Goal: Task Accomplishment & Management: Manage account settings

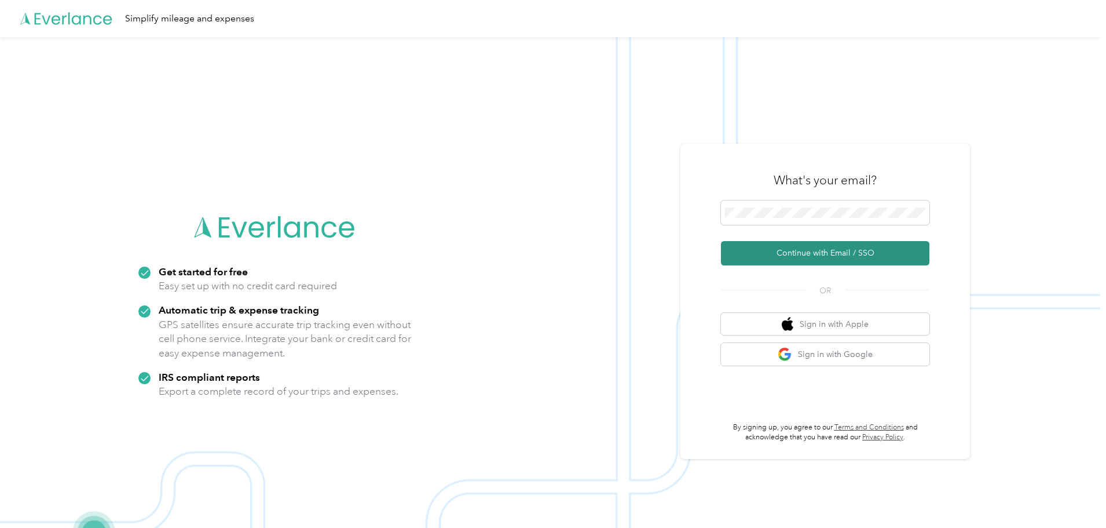
click at [818, 250] on button "Continue with Email / SSO" at bounding box center [825, 253] width 208 height 24
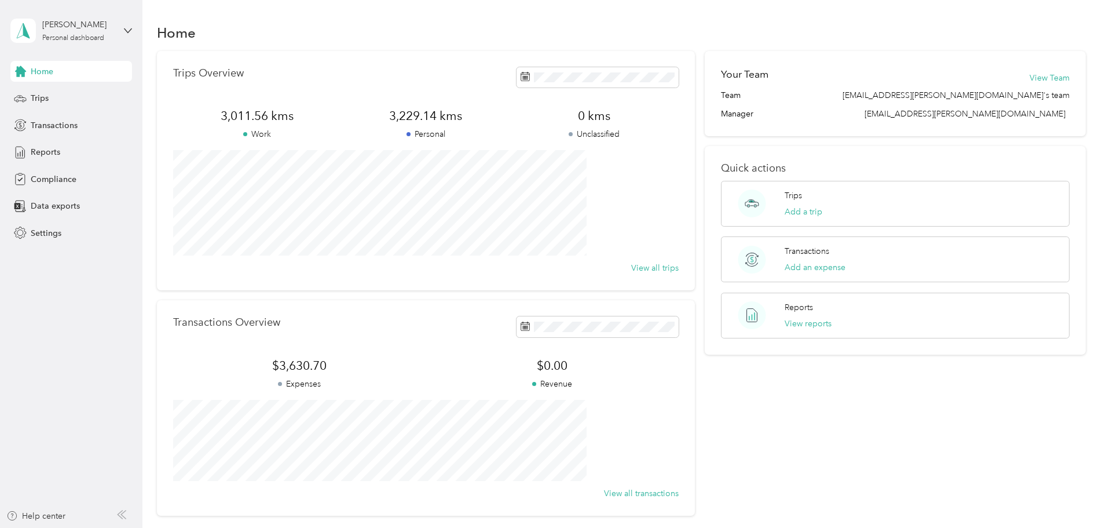
click at [41, 64] on div "Home" at bounding box center [71, 71] width 122 height 21
click at [521, 76] on icon at bounding box center [525, 76] width 9 height 9
click at [797, 201] on div "Trips Add a trip" at bounding box center [804, 203] width 38 height 28
click at [793, 323] on button "View reports" at bounding box center [808, 323] width 47 height 12
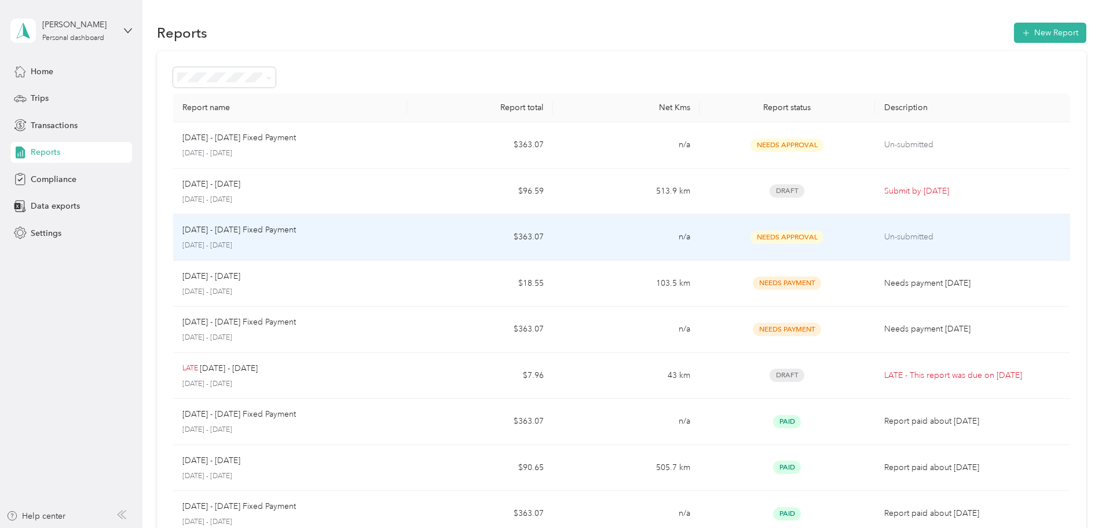
click at [593, 239] on td "n/a" at bounding box center [626, 237] width 146 height 46
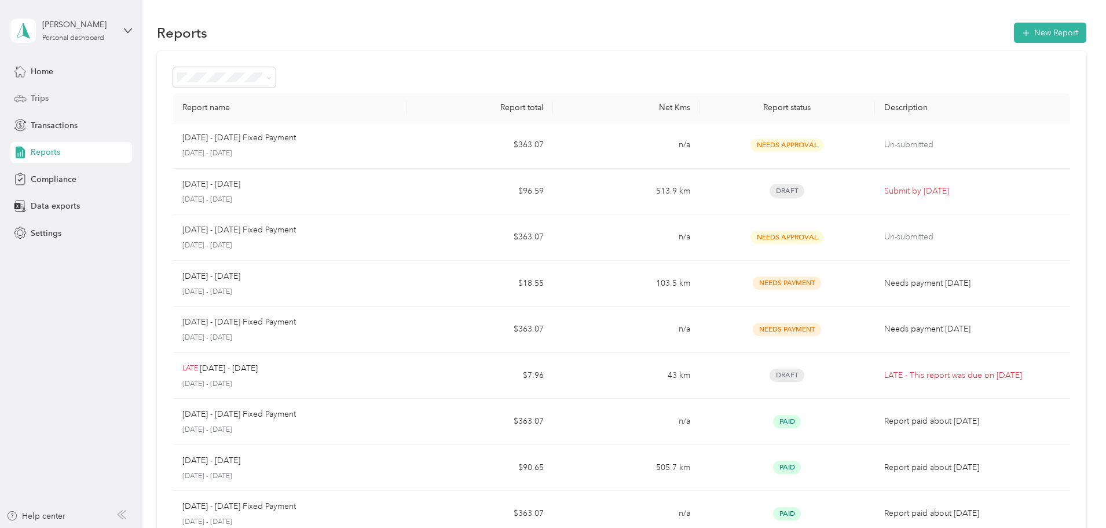
click at [40, 91] on div "Trips" at bounding box center [71, 98] width 122 height 21
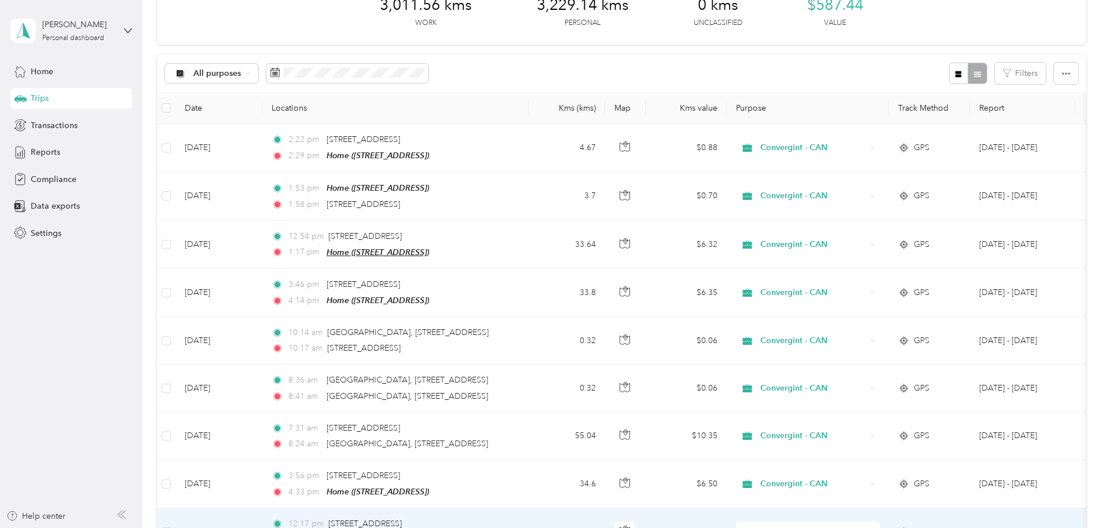
scroll to position [58, 0]
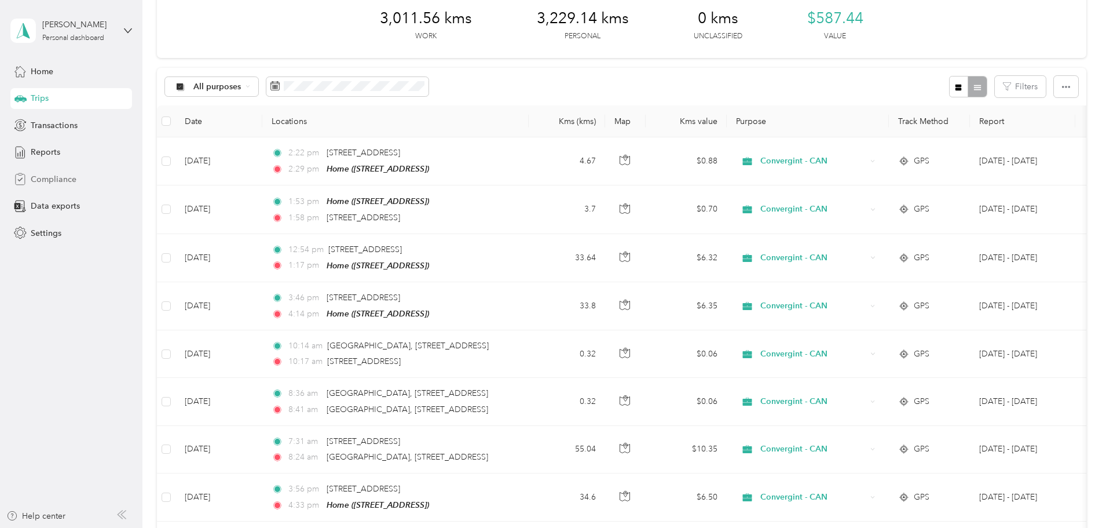
click at [54, 178] on span "Compliance" at bounding box center [54, 179] width 46 height 12
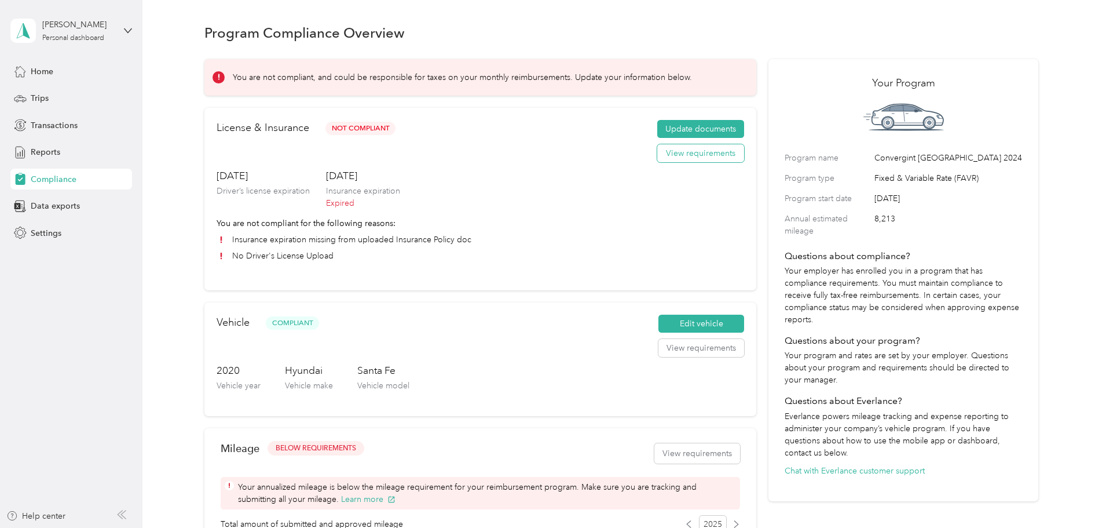
click at [683, 162] on button "View requirements" at bounding box center [700, 153] width 87 height 19
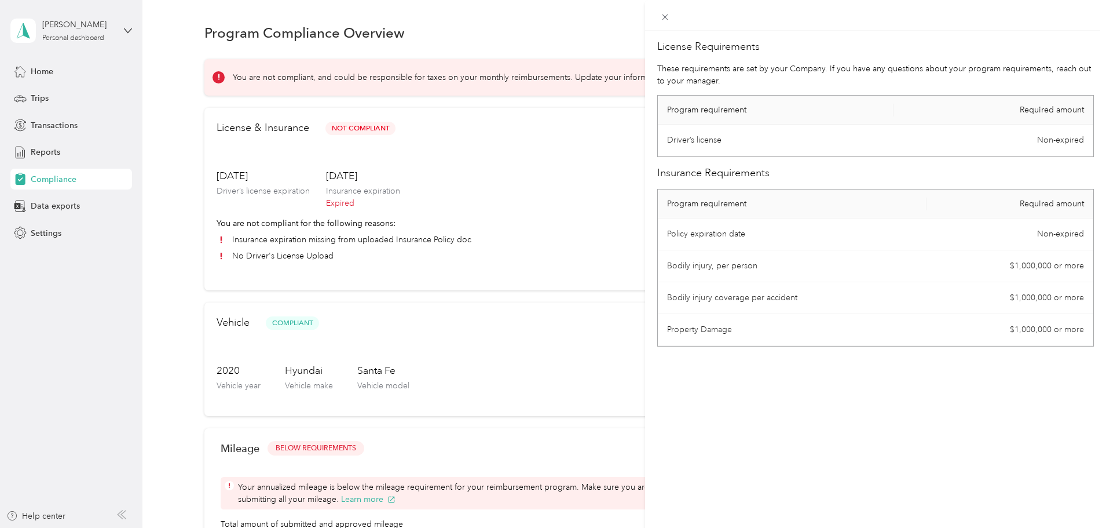
click at [719, 373] on div "License Requirements These requirements are set by your Company. If you have an…" at bounding box center [875, 295] width 461 height 528
click at [666, 20] on icon at bounding box center [665, 17] width 10 height 10
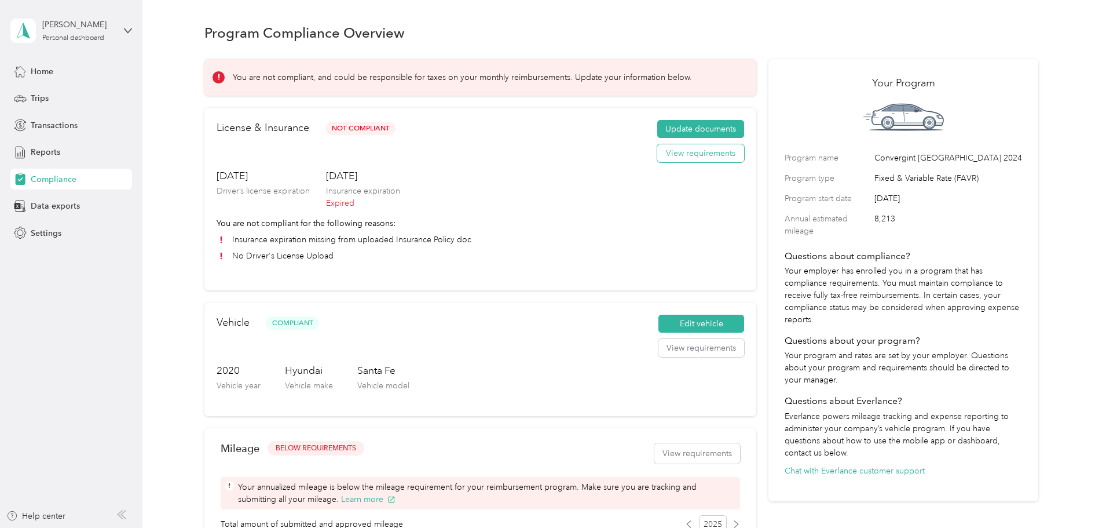
click at [678, 163] on button "View requirements" at bounding box center [700, 153] width 87 height 19
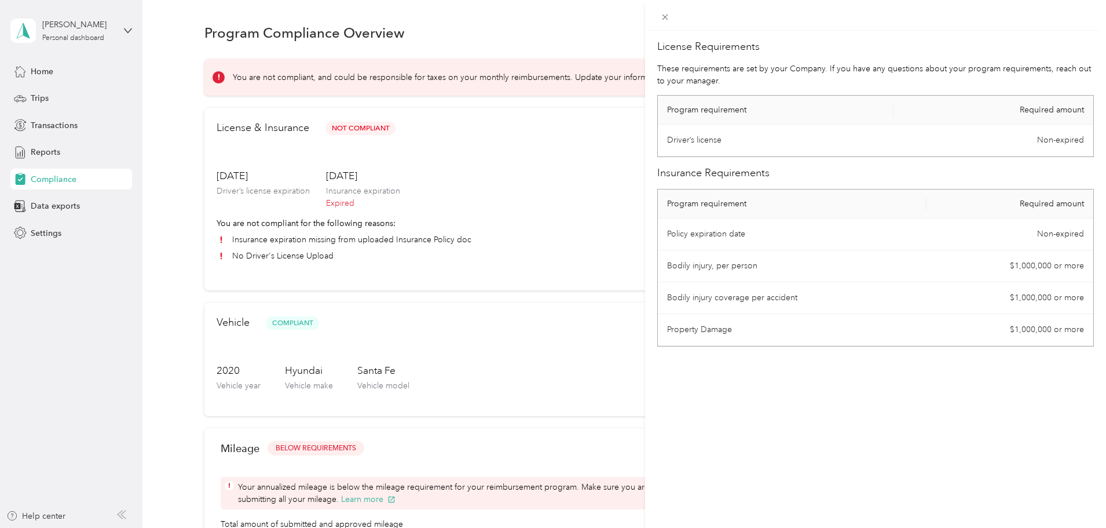
click at [639, 143] on div "License Requirements These requirements are set by your Company. If you have an…" at bounding box center [553, 264] width 1106 height 528
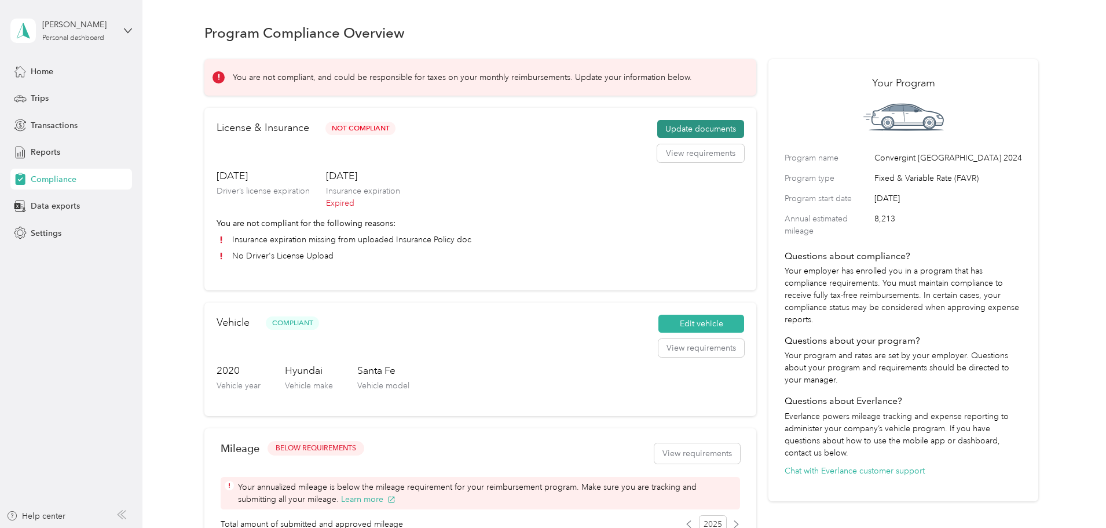
click at [657, 138] on button "Update documents" at bounding box center [700, 129] width 87 height 19
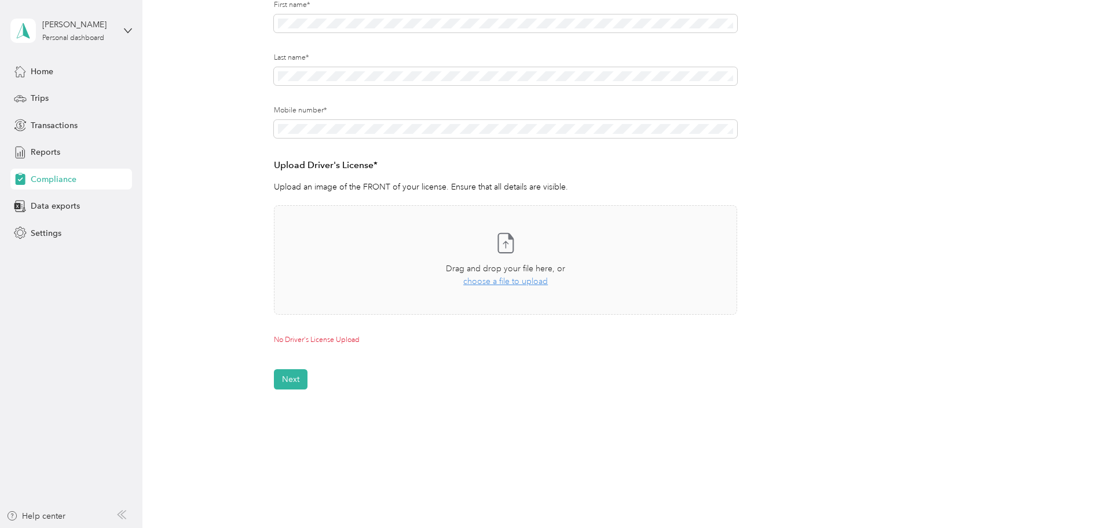
scroll to position [149, 0]
